Goal: Navigation & Orientation: Understand site structure

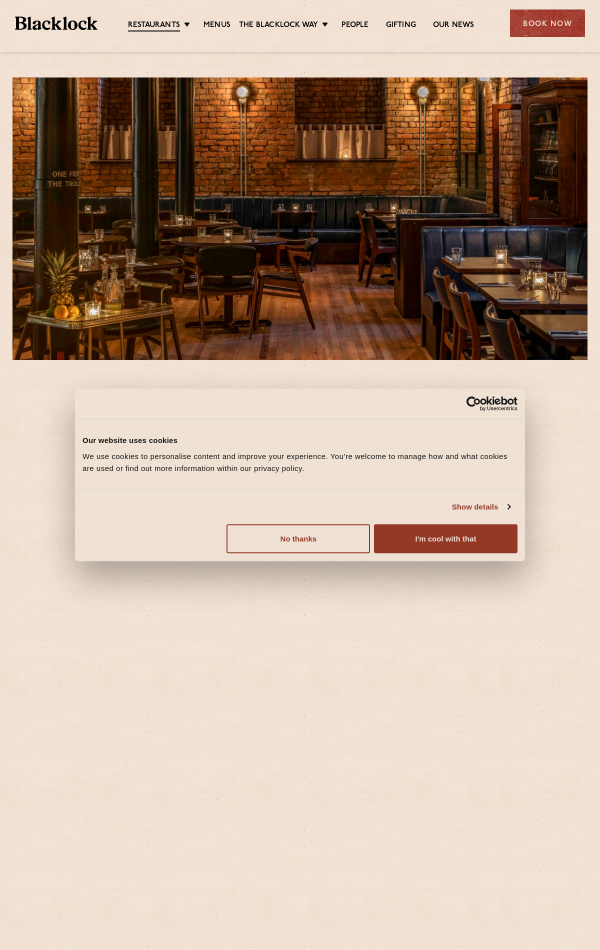
scroll to position [246, 0]
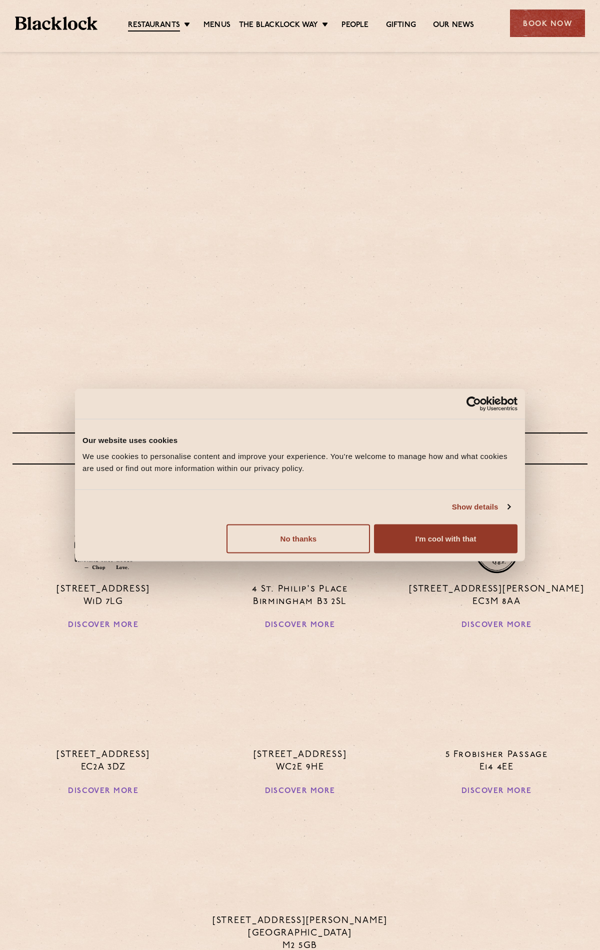
scroll to position [454, 0]
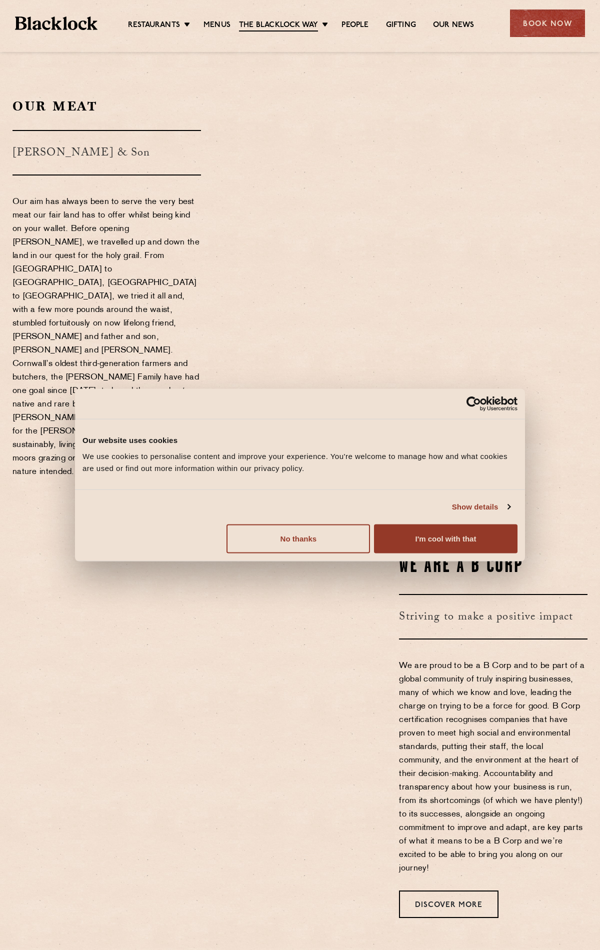
scroll to position [818, 0]
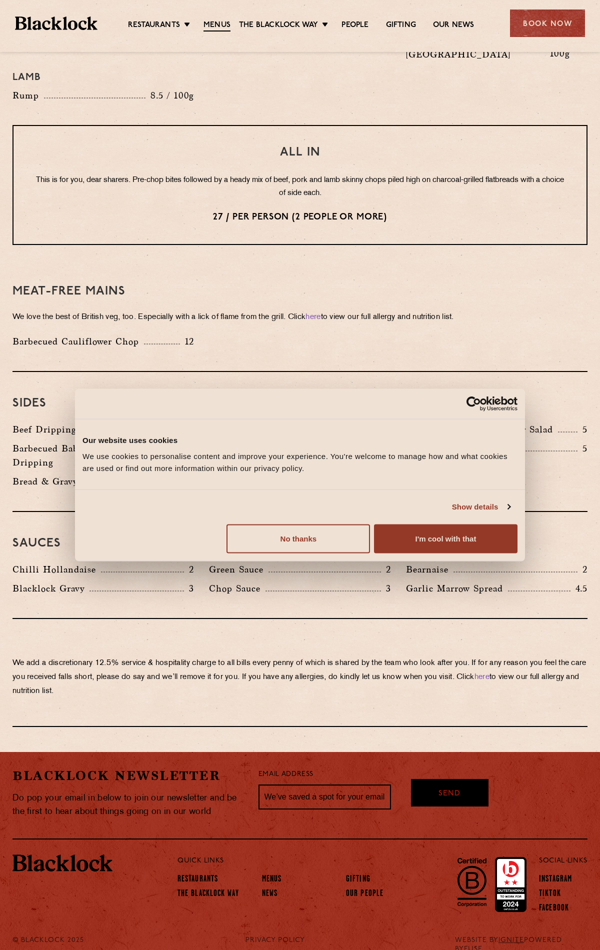
scroll to position [1206, 0]
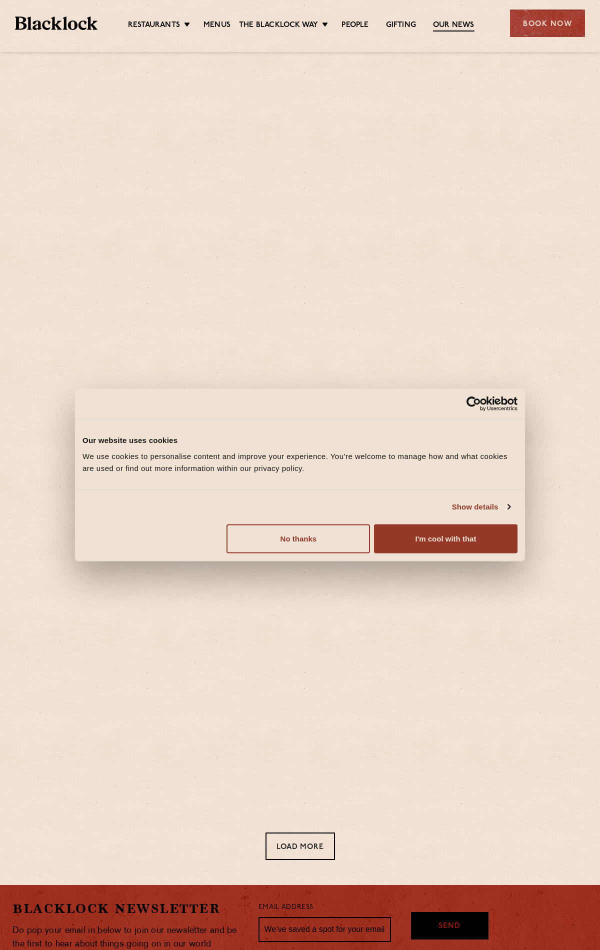
scroll to position [151, 0]
